Goal: Transaction & Acquisition: Obtain resource

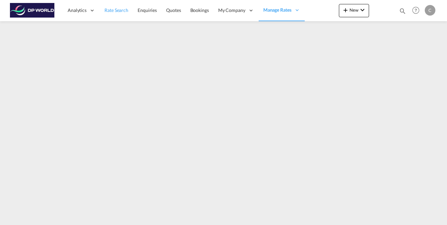
click at [118, 13] on span "Rate Search" at bounding box center [116, 10] width 24 height 7
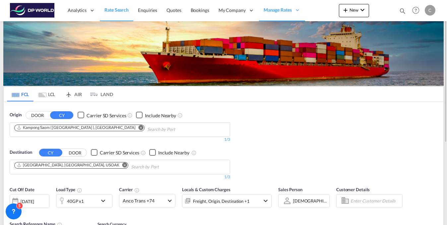
click at [139, 127] on md-icon "Remove" at bounding box center [141, 127] width 5 height 5
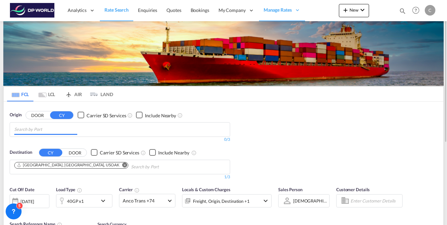
click at [94, 129] on md-chips at bounding box center [120, 130] width 220 height 14
click at [58, 127] on body "Analytics Reports Dashboard Rate Search Enquiries Quotes Bookings" at bounding box center [223, 112] width 447 height 225
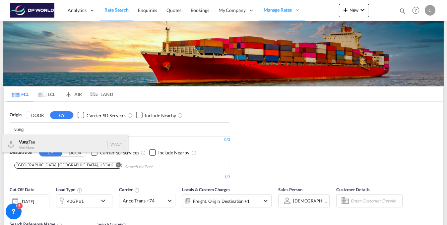
type input "vung"
click at [30, 141] on div "Vung Tau Viet Nam VNVUT" at bounding box center [65, 145] width 126 height 20
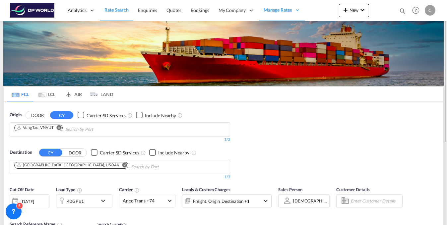
click at [122, 164] on md-icon "Remove" at bounding box center [124, 164] width 5 height 5
click at [63, 166] on body "Analytics Reports Dashboard Rate Search Enquiries Quotes Bookings" at bounding box center [223, 112] width 447 height 225
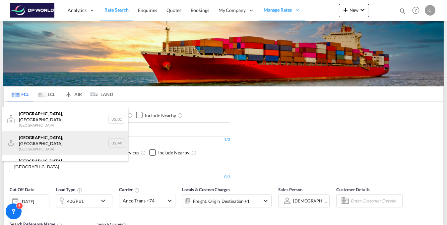
type input "Jacksonville"
click at [53, 141] on div "Jacksonville , FL United States USJAX" at bounding box center [65, 143] width 126 height 24
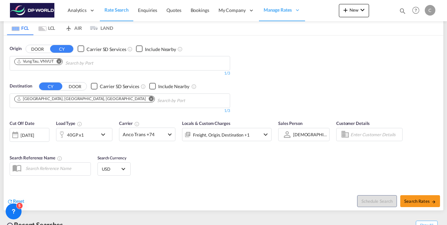
scroll to position [100, 0]
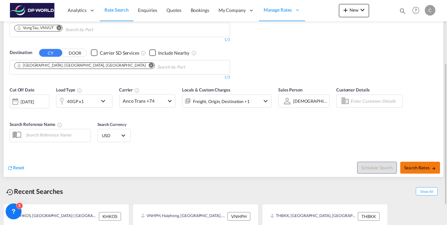
click at [411, 165] on span "Search Rates" at bounding box center [420, 167] width 32 height 5
type input "VNVUT to USJAX / 18 Sep 2025"
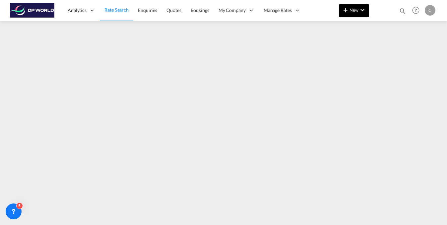
click at [360, 11] on md-icon "icon-chevron-down" at bounding box center [362, 10] width 8 height 8
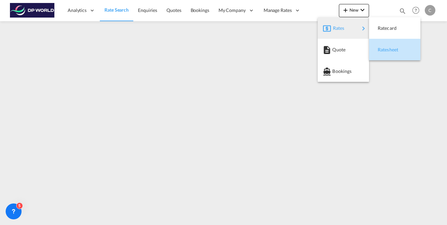
click at [379, 49] on span "Ratesheet" at bounding box center [380, 49] width 7 height 13
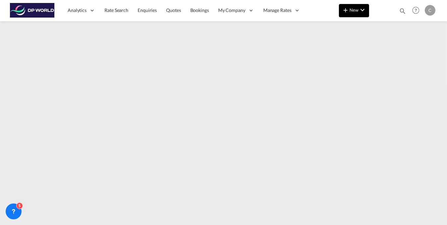
click at [361, 14] on button "New" at bounding box center [354, 10] width 30 height 13
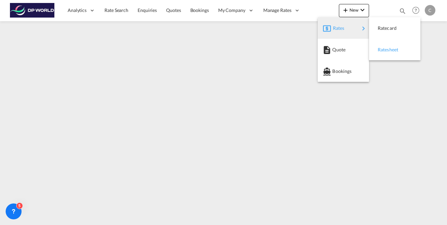
click at [383, 50] on span "Ratesheet" at bounding box center [380, 49] width 7 height 13
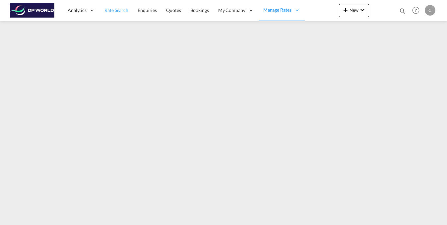
click at [111, 11] on span "Rate Search" at bounding box center [116, 10] width 24 height 6
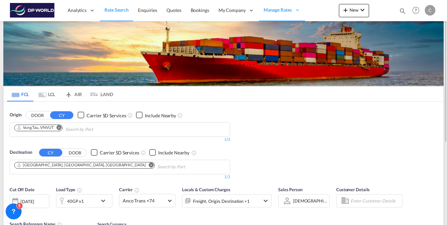
click at [60, 127] on md-icon "Remove" at bounding box center [59, 127] width 5 height 5
click at [59, 129] on input "Chips input." at bounding box center [45, 129] width 63 height 11
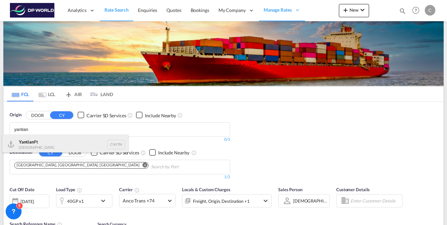
type input "yantian"
click at [25, 144] on div "Yantian Pt China CNYTN" at bounding box center [65, 145] width 126 height 20
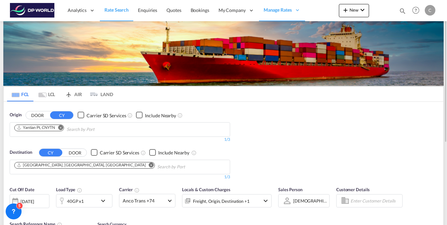
click at [149, 164] on md-icon "Remove" at bounding box center [151, 164] width 5 height 5
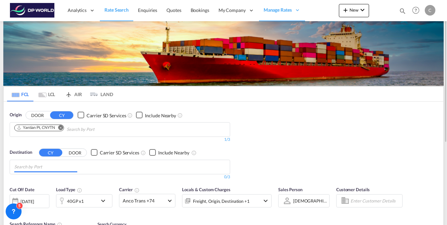
click at [67, 166] on body "Analytics Reports Dashboard Rate Search Enquiries Quotes Bookings" at bounding box center [223, 112] width 447 height 225
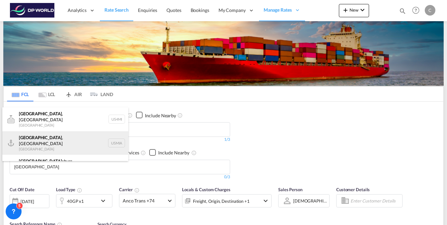
type input "[GEOGRAPHIC_DATA]"
click at [47, 134] on div "[GEOGRAPHIC_DATA] , [GEOGRAPHIC_DATA] [GEOGRAPHIC_DATA] USMIA" at bounding box center [65, 143] width 126 height 24
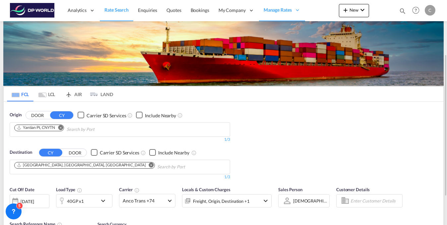
scroll to position [130, 0]
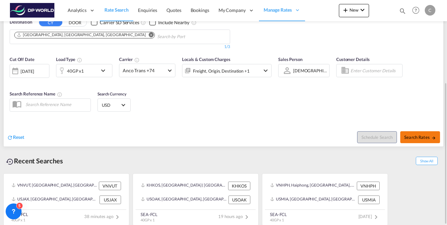
click at [422, 136] on span "Search Rates" at bounding box center [420, 137] width 32 height 5
type input "CNYTN to USMIA / [DATE]"
